Goal: Task Accomplishment & Management: Manage account settings

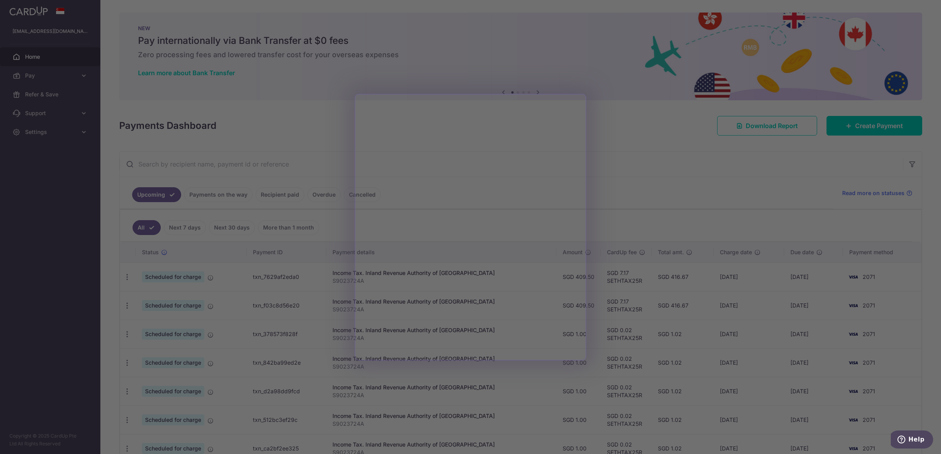
click at [685, 135] on div at bounding box center [475, 229] width 950 height 459
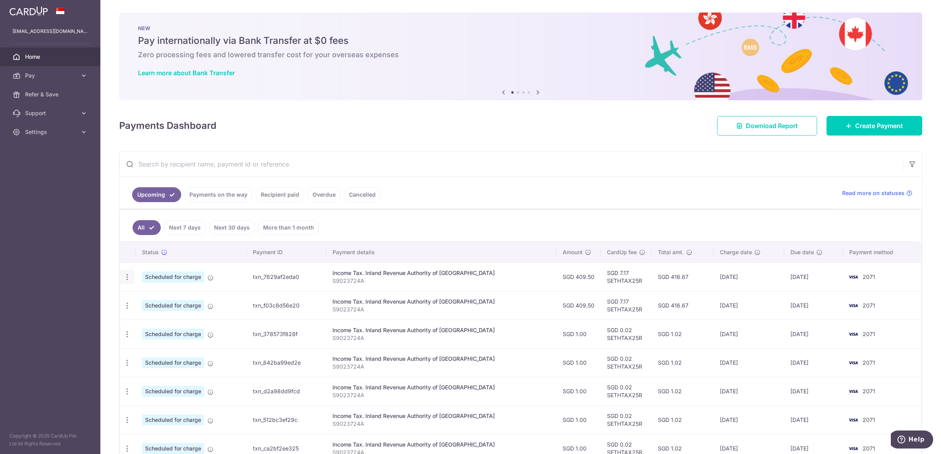
click at [132, 281] on div "Update payment Cancel payment" at bounding box center [127, 277] width 15 height 15
click at [208, 283] on td "Scheduled for charge" at bounding box center [191, 277] width 111 height 29
click at [215, 278] on td "Scheduled for charge Payment is approved and scheduled to be charged on the cha…" at bounding box center [191, 277] width 111 height 29
click at [212, 279] on icon at bounding box center [210, 278] width 6 height 6
click at [124, 278] on icon "button" at bounding box center [127, 277] width 8 height 8
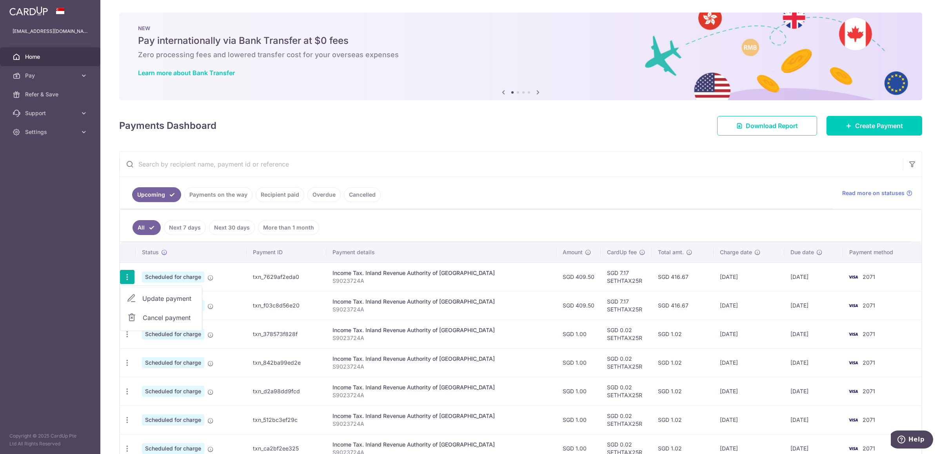
click at [151, 298] on span "Update payment" at bounding box center [168, 298] width 53 height 9
radio input "true"
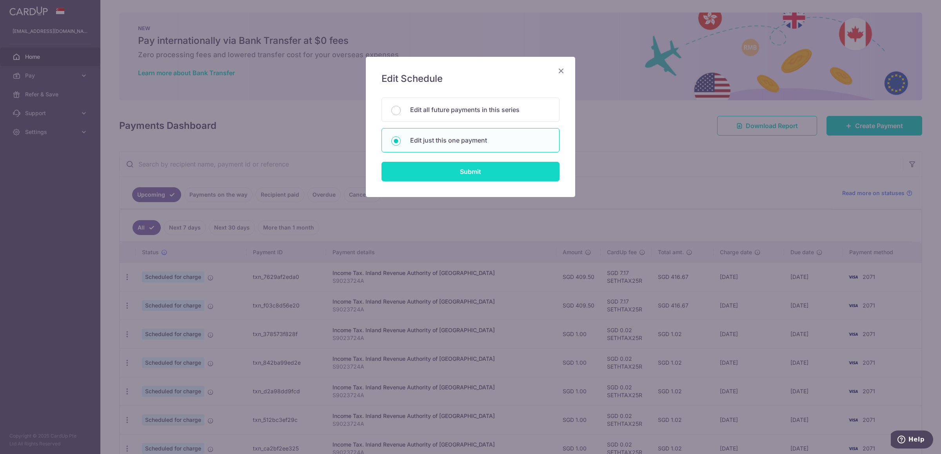
click at [447, 173] on input "Submit" at bounding box center [471, 172] width 178 height 20
radio input "true"
type input "409.50"
type input "11/09/2025"
type input "S9023724A"
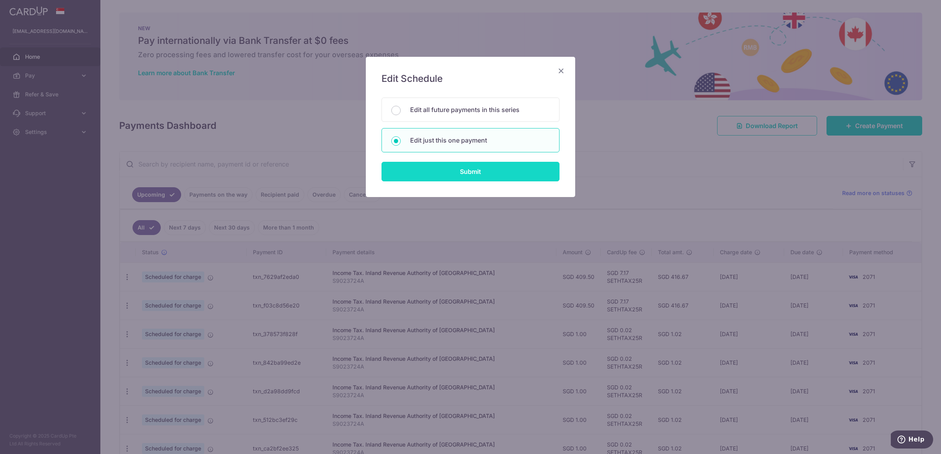
type input "SETHTAX25R"
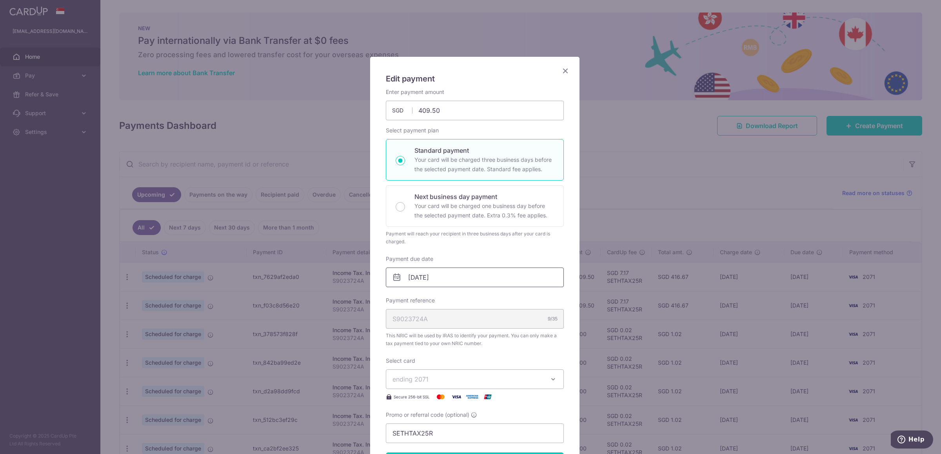
click at [453, 278] on input "11/09/2025" at bounding box center [475, 278] width 178 height 20
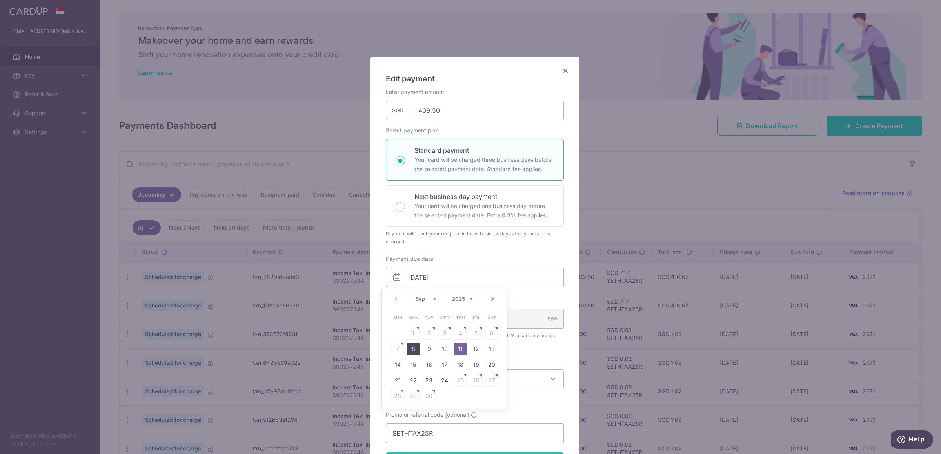
click at [418, 351] on link "8" at bounding box center [413, 349] width 13 height 13
type input "08/09/2025"
click at [478, 282] on input "08/09/2025" at bounding box center [475, 278] width 178 height 20
click at [414, 349] on link "8" at bounding box center [413, 349] width 13 height 13
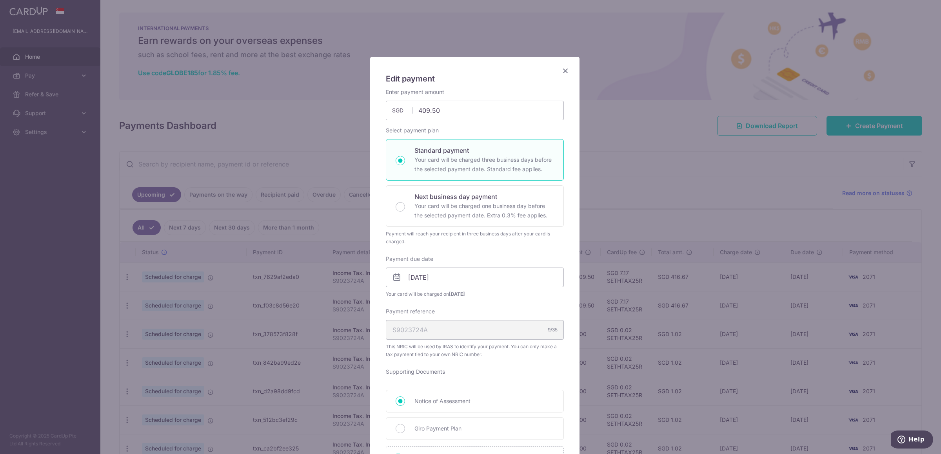
click at [566, 73] on div "Edit payment By clicking apply, you will make changes to all payments to Inland…" at bounding box center [474, 386] width 209 height 658
click at [565, 73] on icon "Close" at bounding box center [565, 71] width 9 height 10
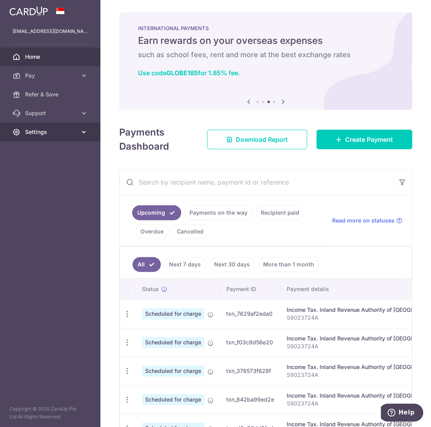
click at [69, 141] on link "Settings" at bounding box center [50, 132] width 100 height 19
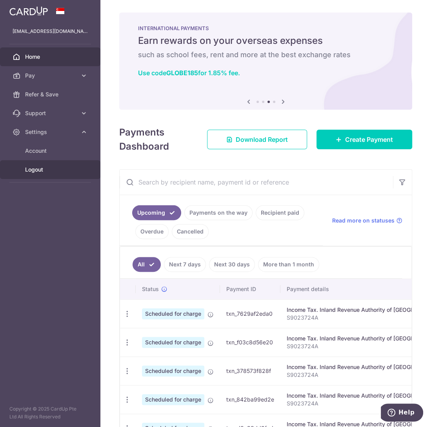
click at [58, 169] on span "Logout" at bounding box center [51, 170] width 52 height 8
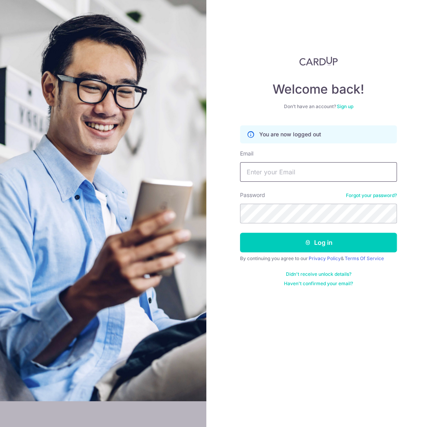
click at [317, 174] on input "Email" at bounding box center [318, 172] width 157 height 20
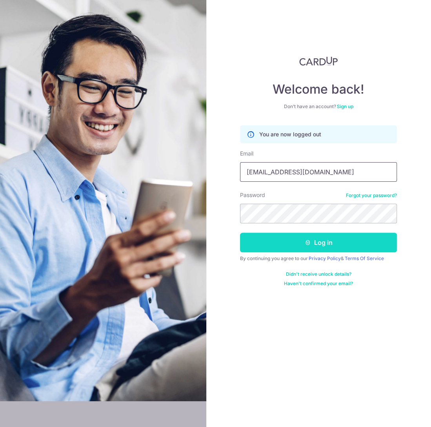
type input "[EMAIL_ADDRESS][DOMAIN_NAME]"
click at [311, 237] on button "Log in" at bounding box center [318, 243] width 157 height 20
